Goal: Information Seeking & Learning: Learn about a topic

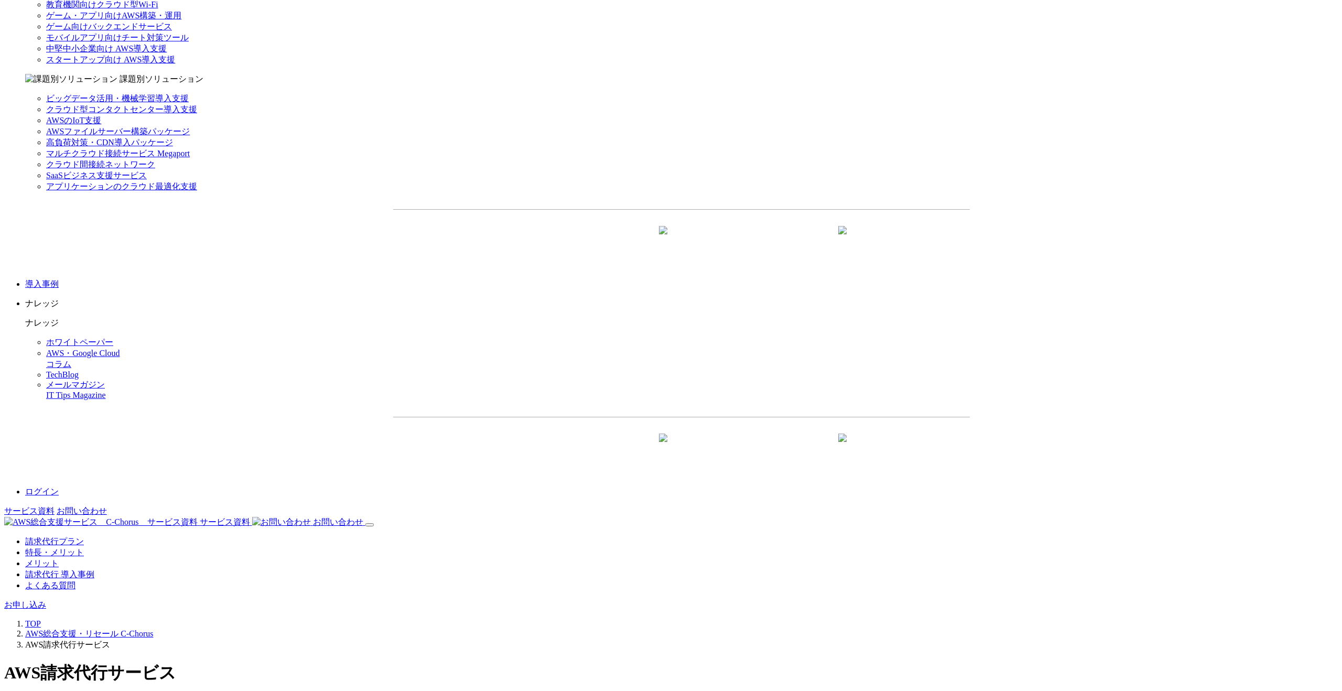
scroll to position [1348, 0]
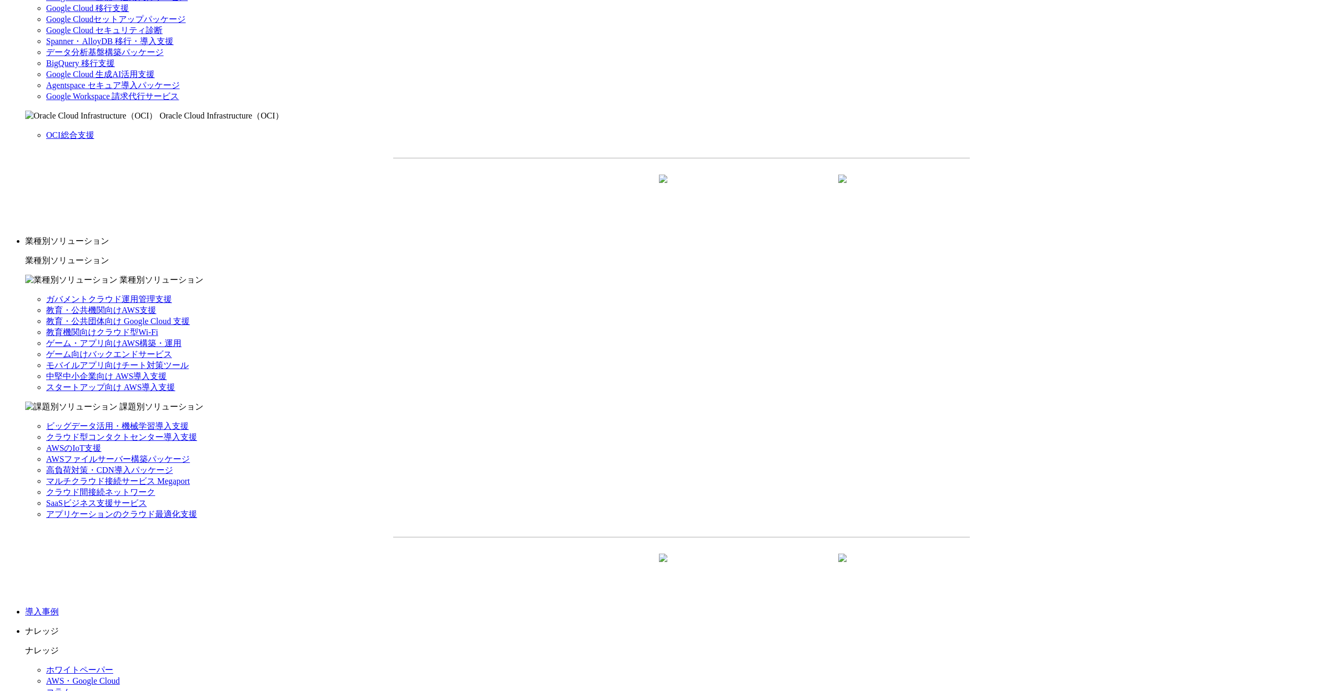
scroll to position [1136, 0]
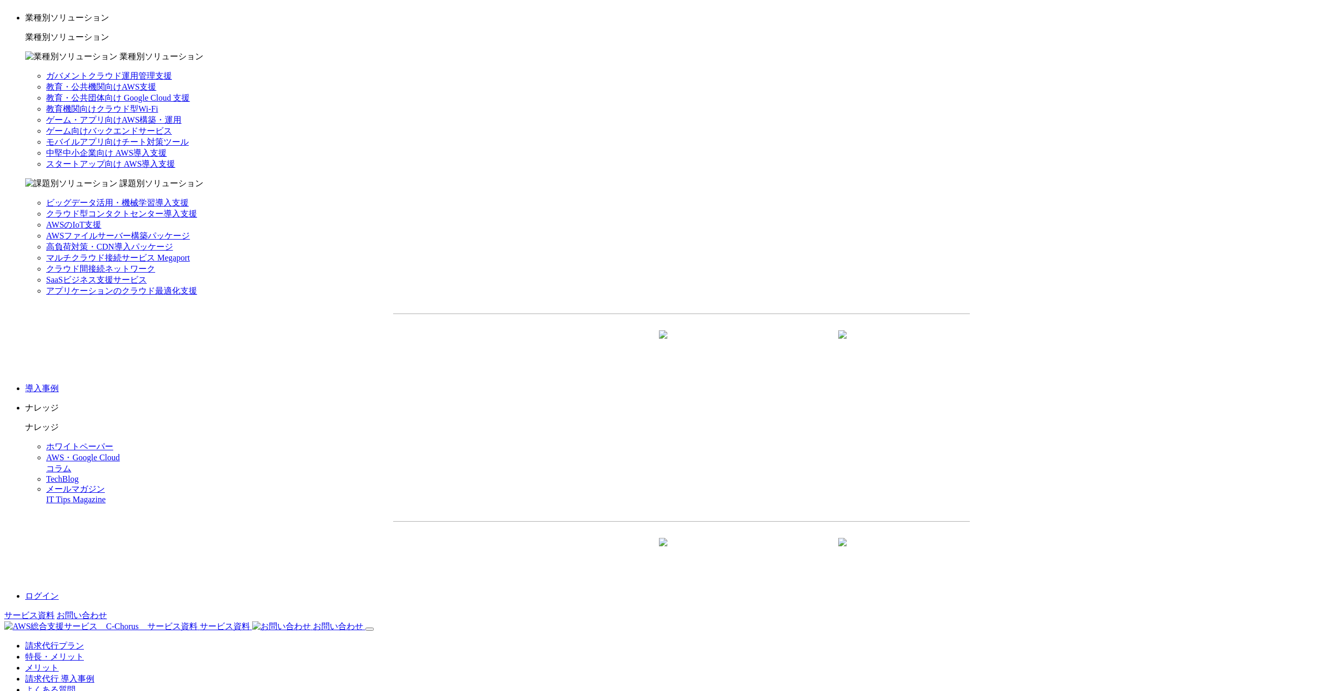
drag, startPoint x: 444, startPoint y: 257, endPoint x: 423, endPoint y: 257, distance: 21.0
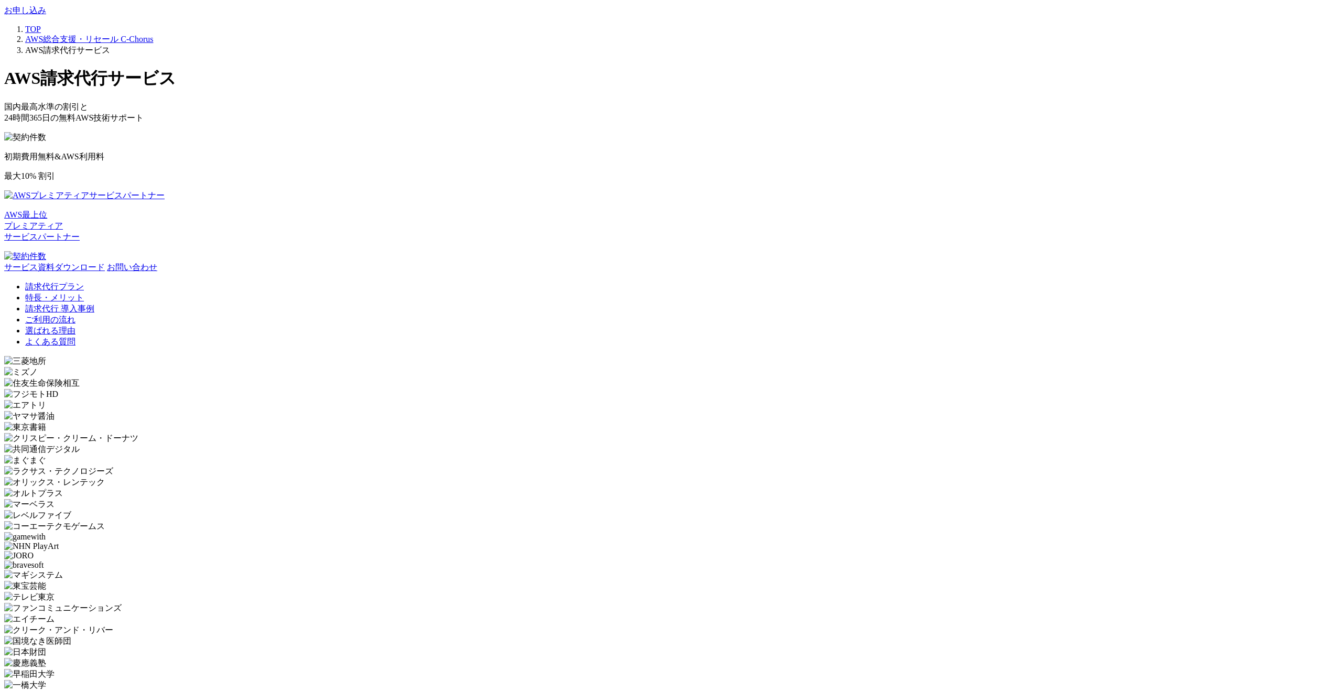
scroll to position [1833, 0]
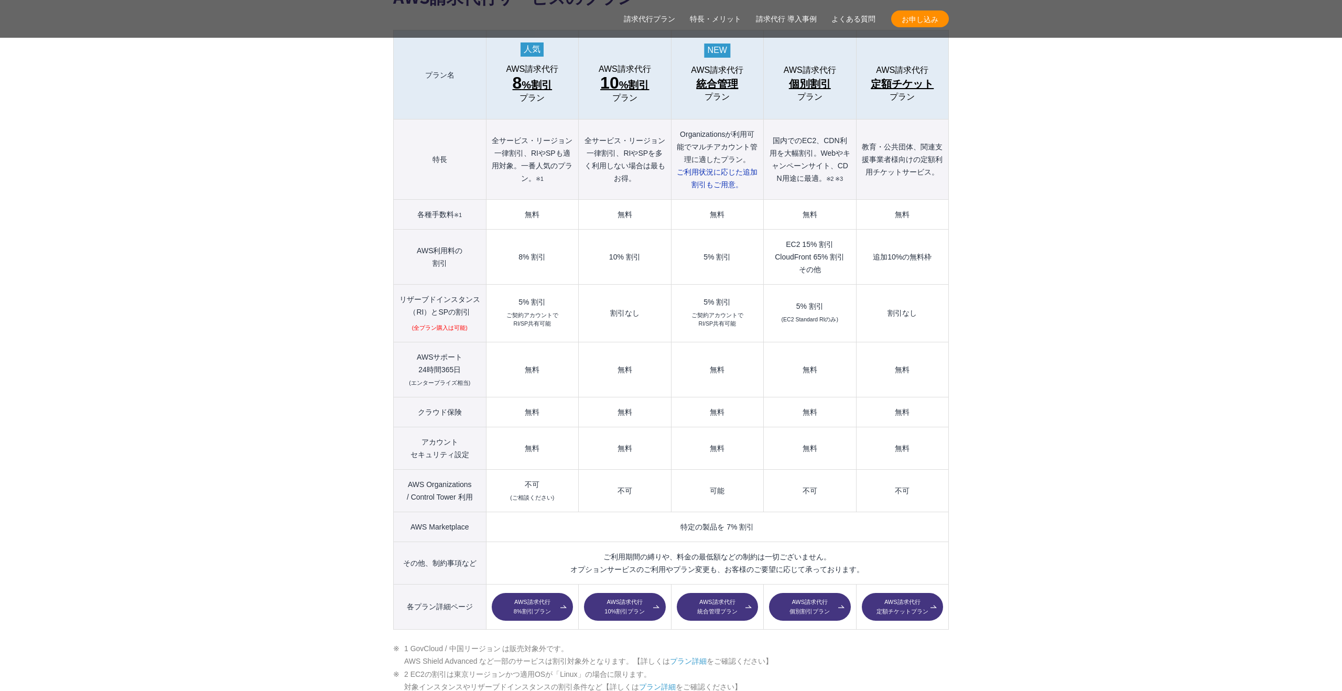
scroll to position [1338, 0]
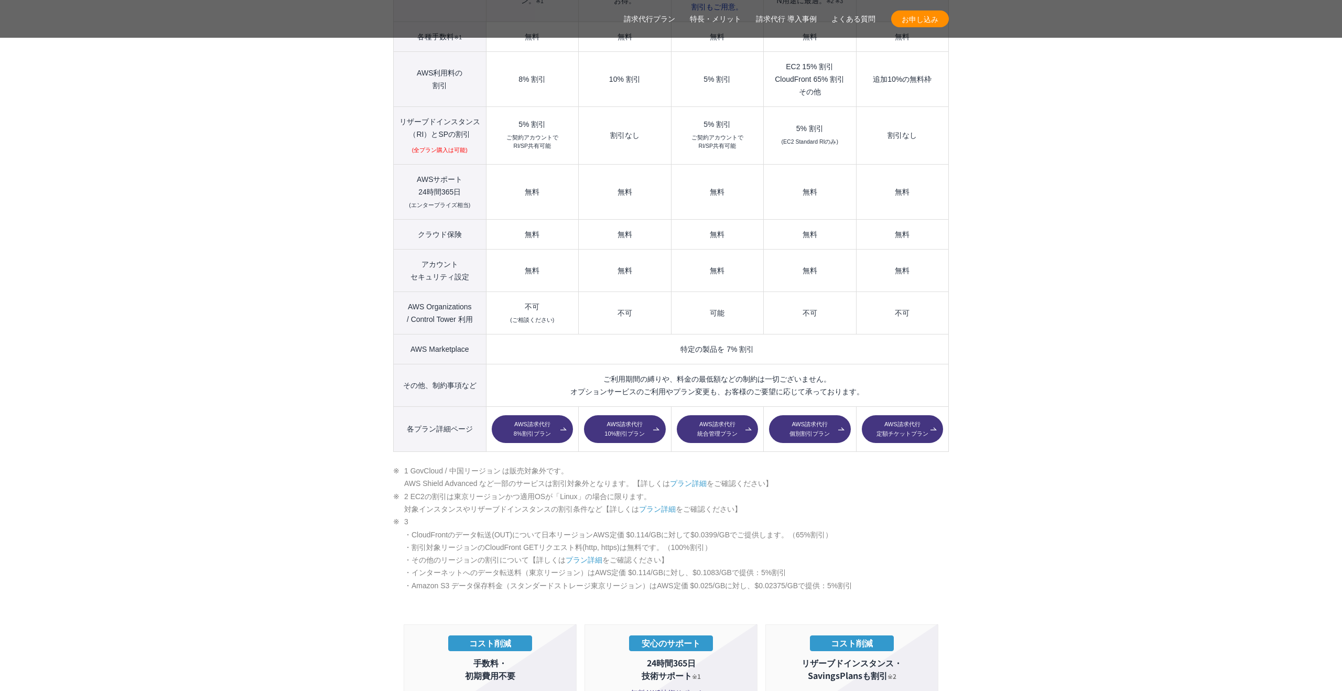
click at [450, 178] on th "AWSサポート 24時間365日 (エンタープライズ相当)" at bounding box center [440, 191] width 93 height 55
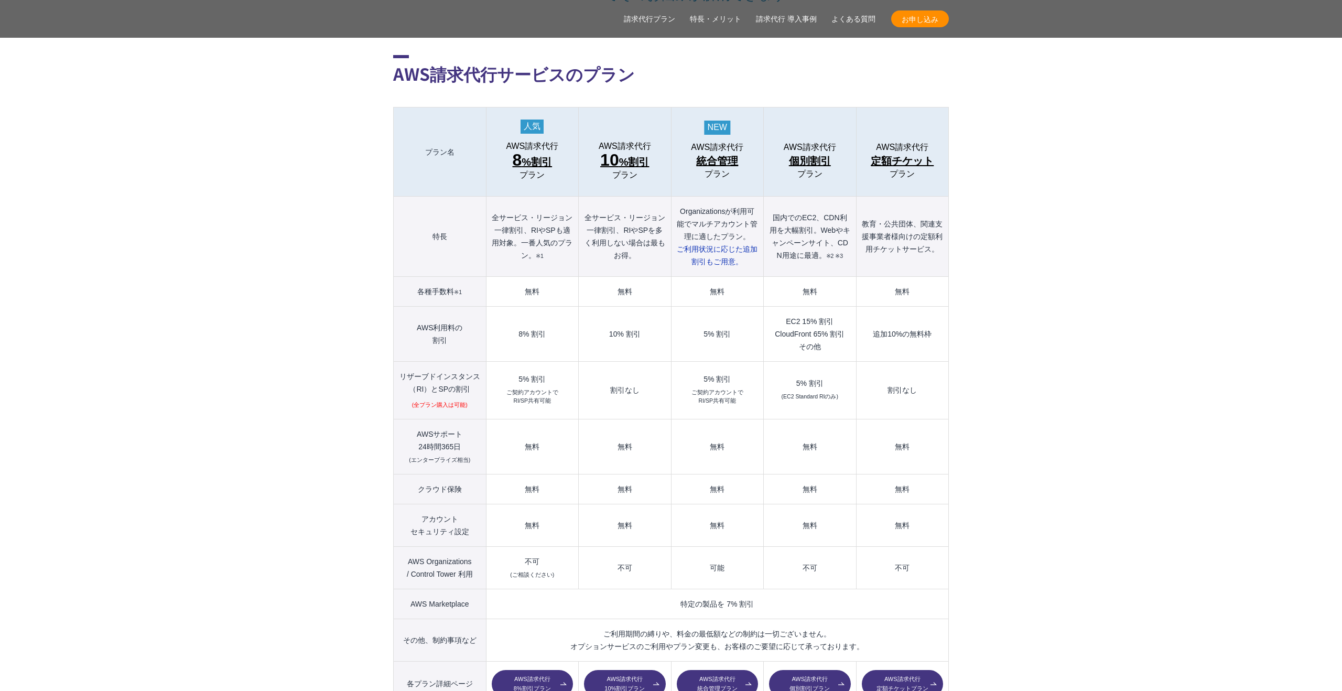
scroll to position [1339, 0]
